Goal: Obtain resource: Obtain resource

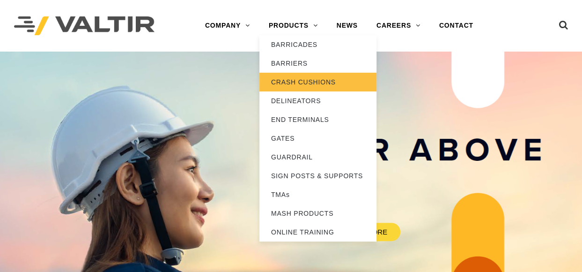
click at [297, 79] on link "CRASH CUSHIONS" at bounding box center [318, 82] width 117 height 19
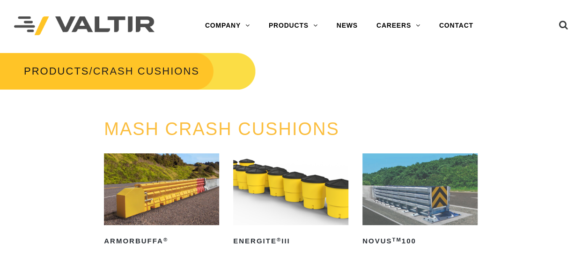
click at [283, 186] on img at bounding box center [290, 189] width 115 height 72
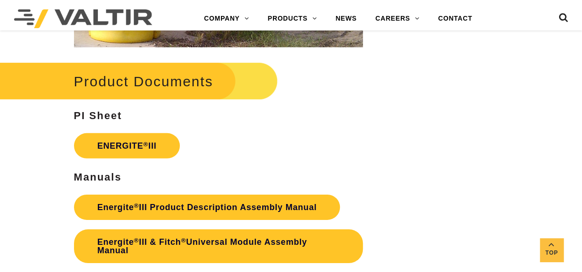
scroll to position [1452, 0]
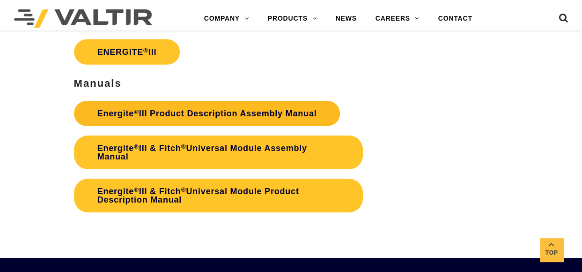
click at [202, 115] on link "Energite ® III Product Description Assembly Manual" at bounding box center [207, 113] width 267 height 25
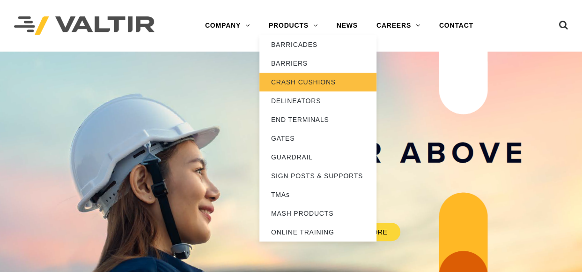
click at [297, 81] on link "CRASH CUSHIONS" at bounding box center [318, 82] width 117 height 19
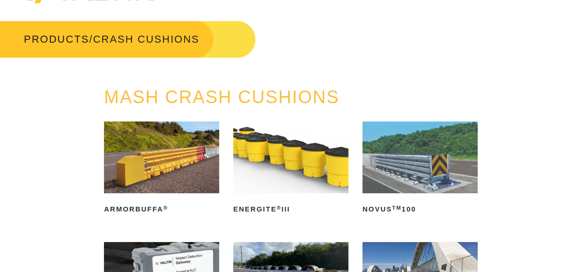
scroll to position [47, 0]
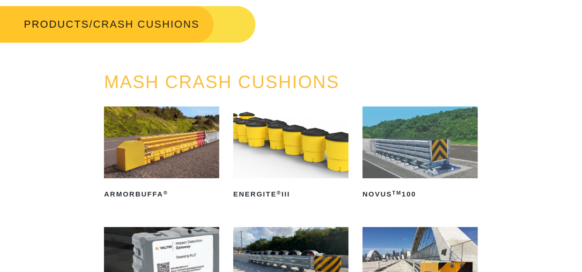
click at [281, 161] on img at bounding box center [290, 142] width 115 height 72
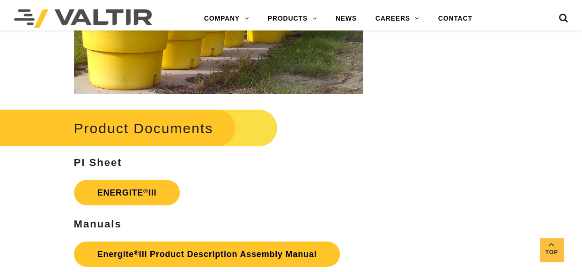
scroll to position [1312, 0]
click at [114, 193] on link "ENERGITE ® III" at bounding box center [127, 192] width 106 height 25
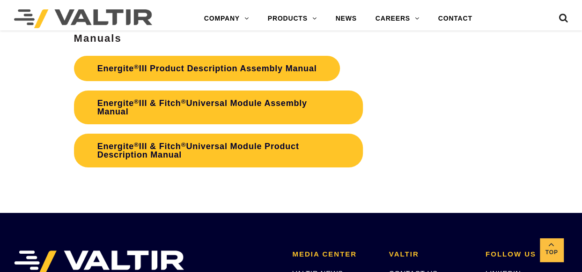
scroll to position [1499, 0]
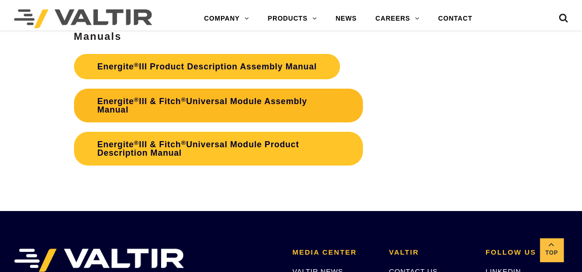
click at [163, 102] on link "Energite ® III & Fitch ® Universal Module Assembly Manual" at bounding box center [218, 106] width 289 height 34
